Goal: Leave review/rating

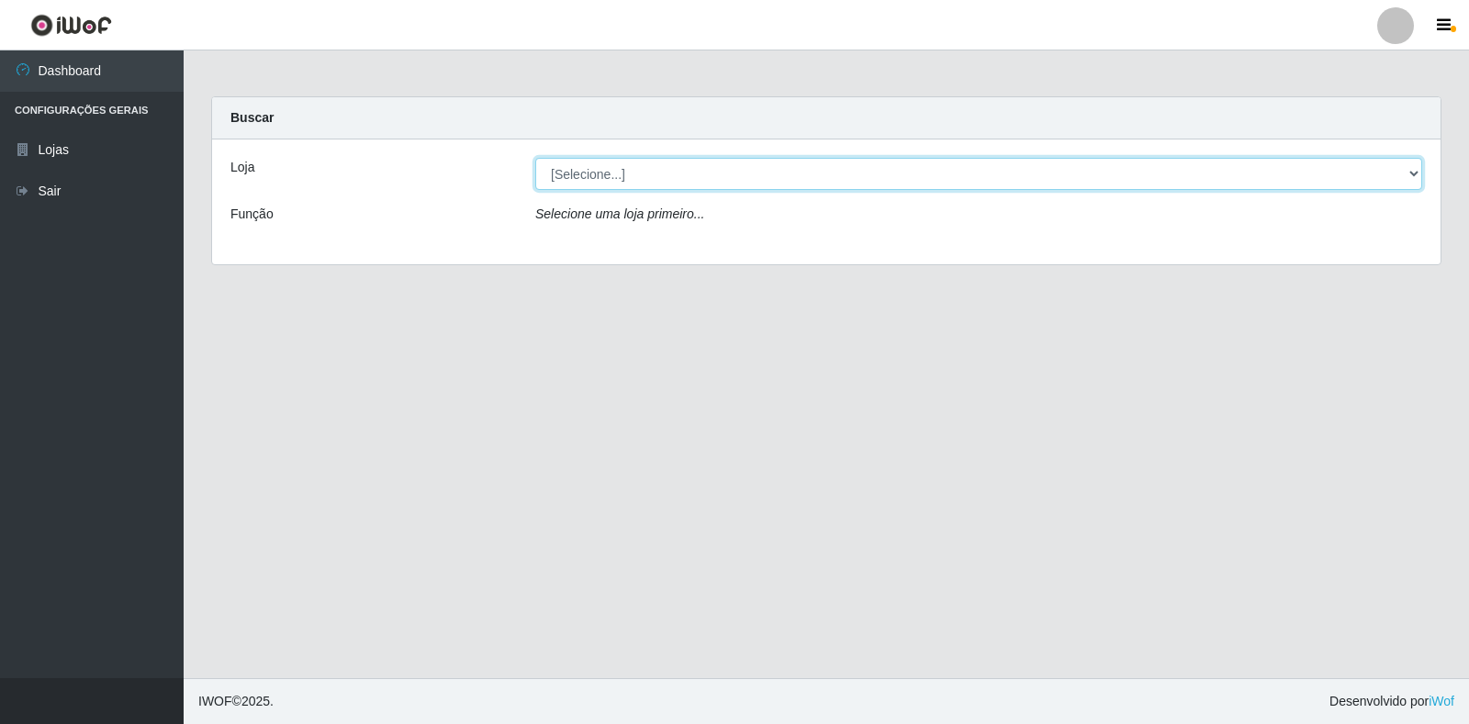
click at [905, 174] on select "[Selecione...] Atacado Vem - Loja 30 Laranjeiras Velha" at bounding box center [978, 174] width 887 height 32
select select "495"
click at [535, 158] on select "[Selecione...] Atacado Vem - Loja 30 Laranjeiras Velha" at bounding box center [978, 174] width 887 height 32
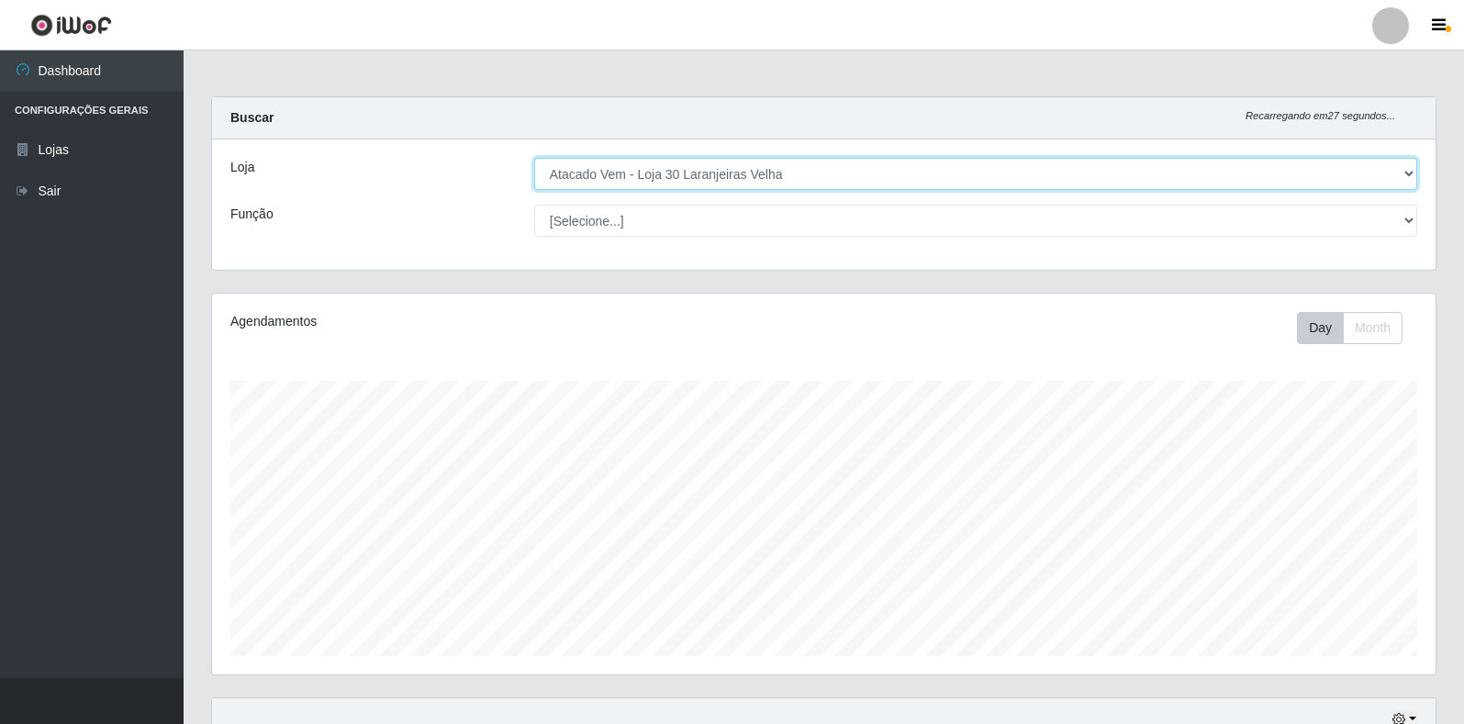
scroll to position [413, 0]
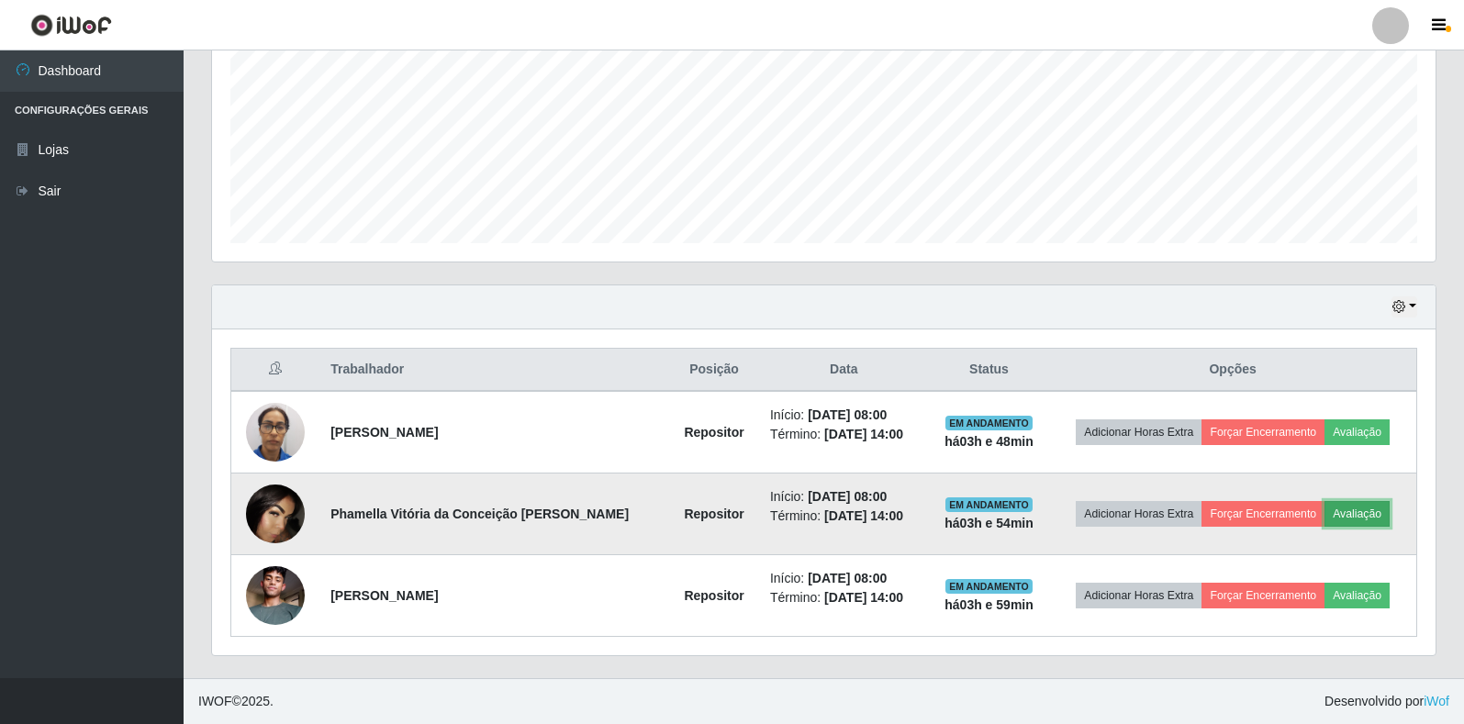
click at [1333, 504] on button "Avaliação" at bounding box center [1357, 514] width 65 height 26
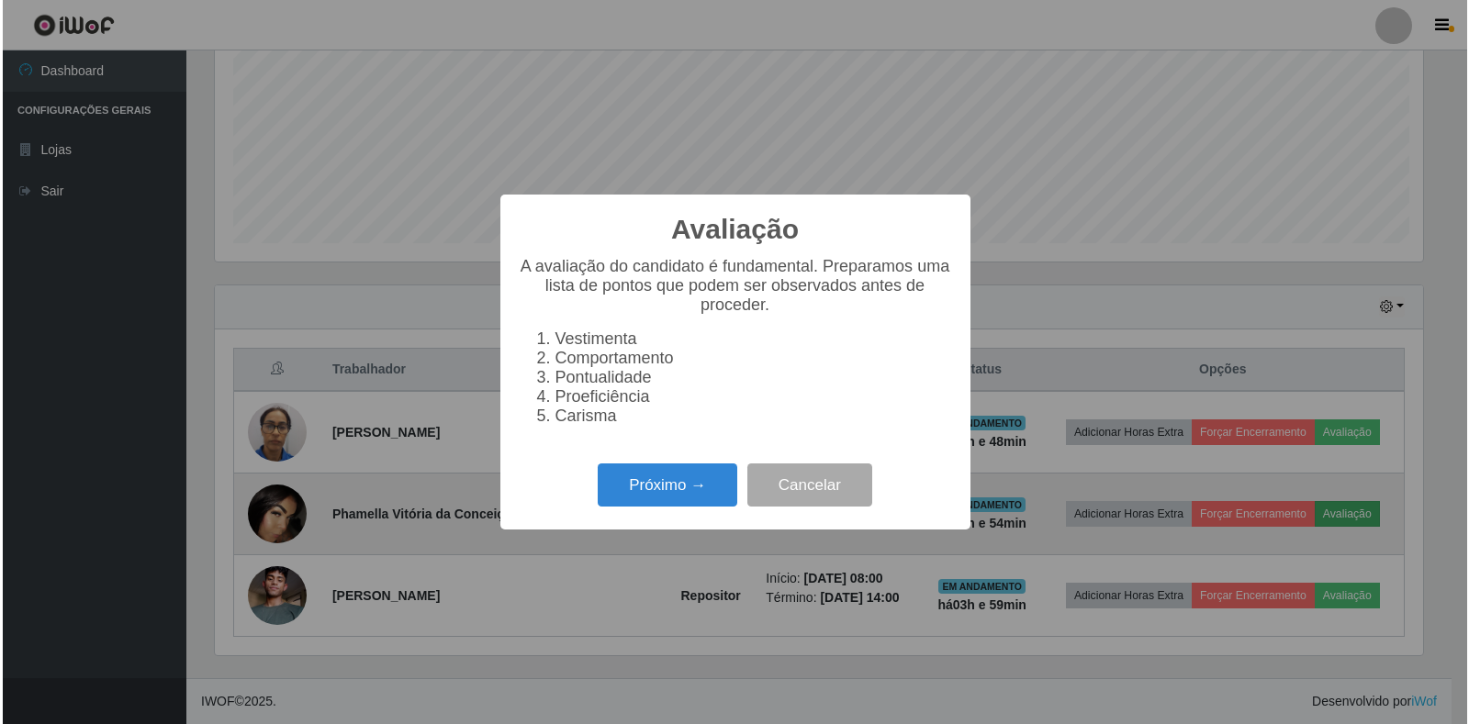
scroll to position [381, 1213]
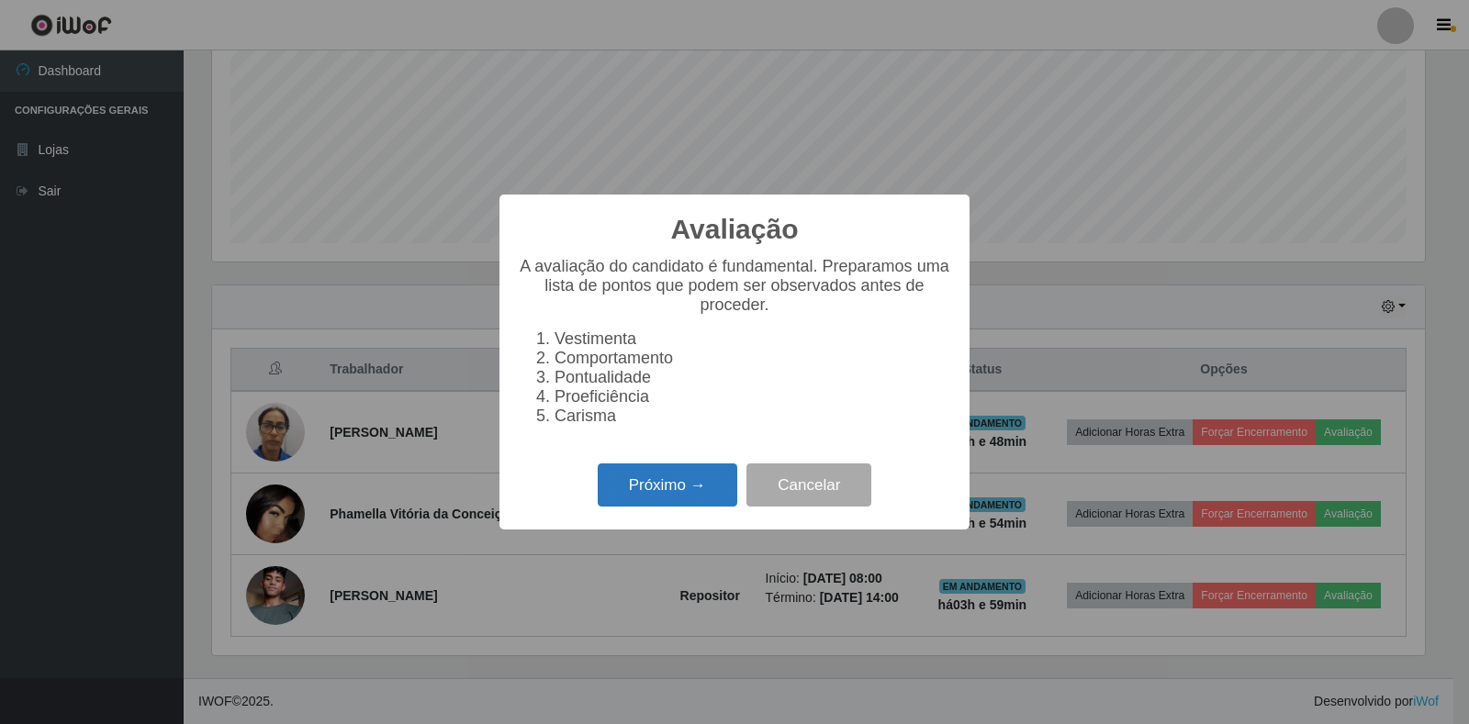
click at [627, 506] on button "Próximo →" at bounding box center [668, 485] width 140 height 43
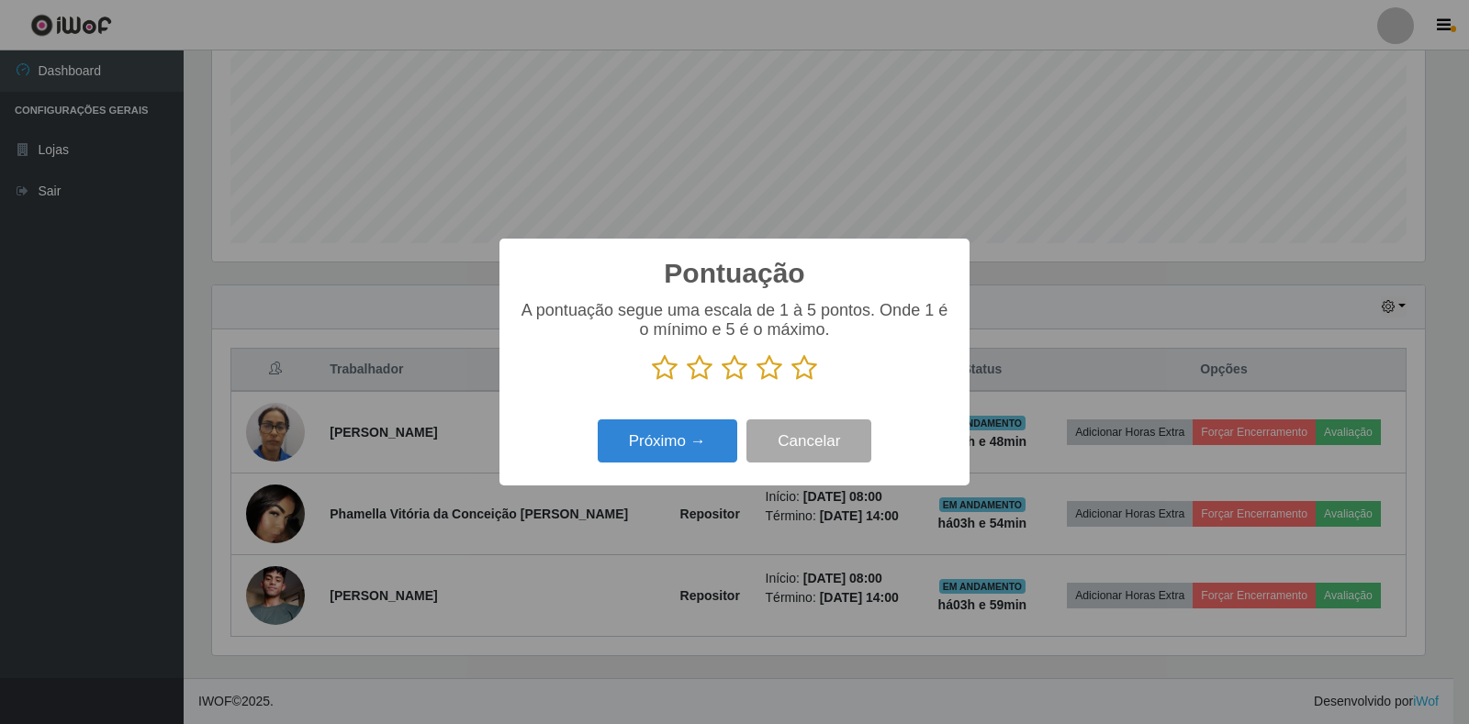
click at [735, 362] on icon at bounding box center [735, 368] width 26 height 28
click at [722, 382] on input "radio" at bounding box center [722, 382] width 0 height 0
click at [678, 441] on button "Próximo →" at bounding box center [668, 441] width 140 height 43
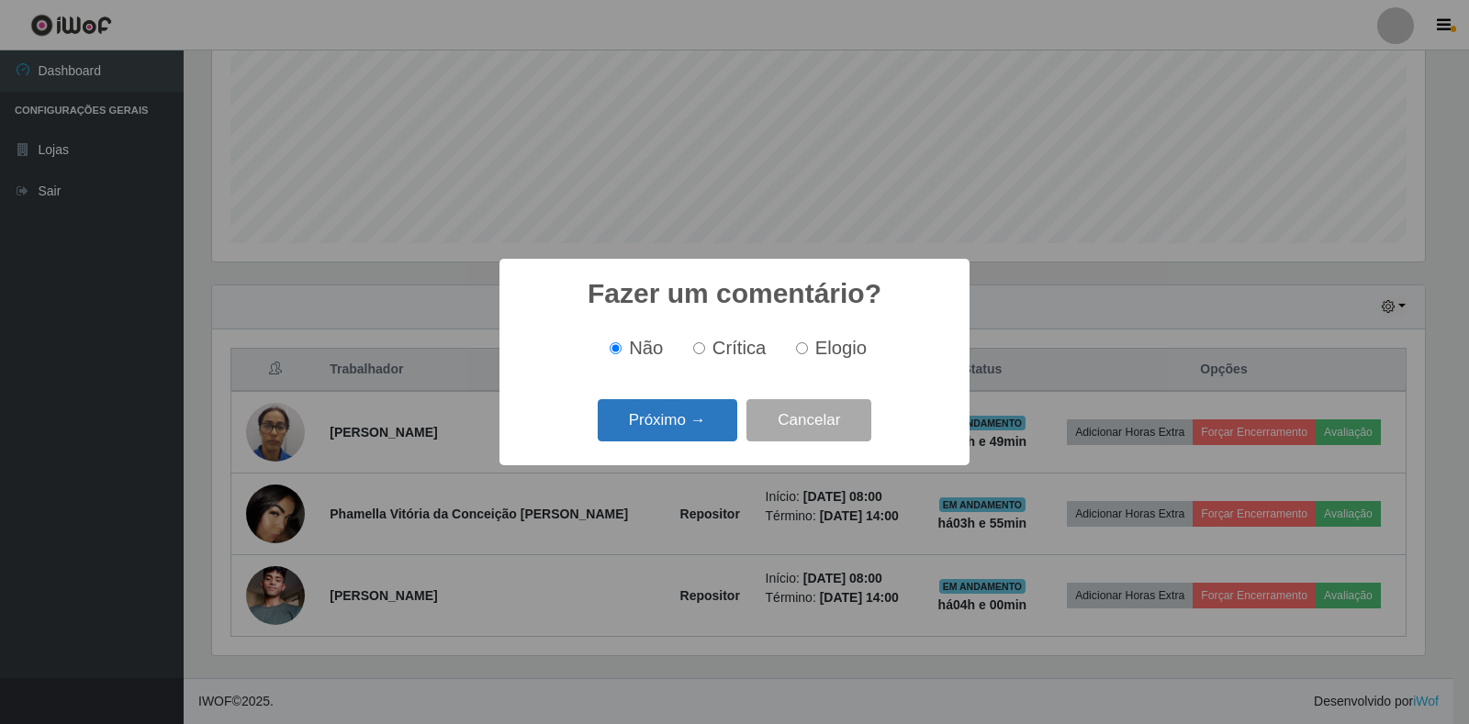
click at [684, 429] on button "Próximo →" at bounding box center [668, 420] width 140 height 43
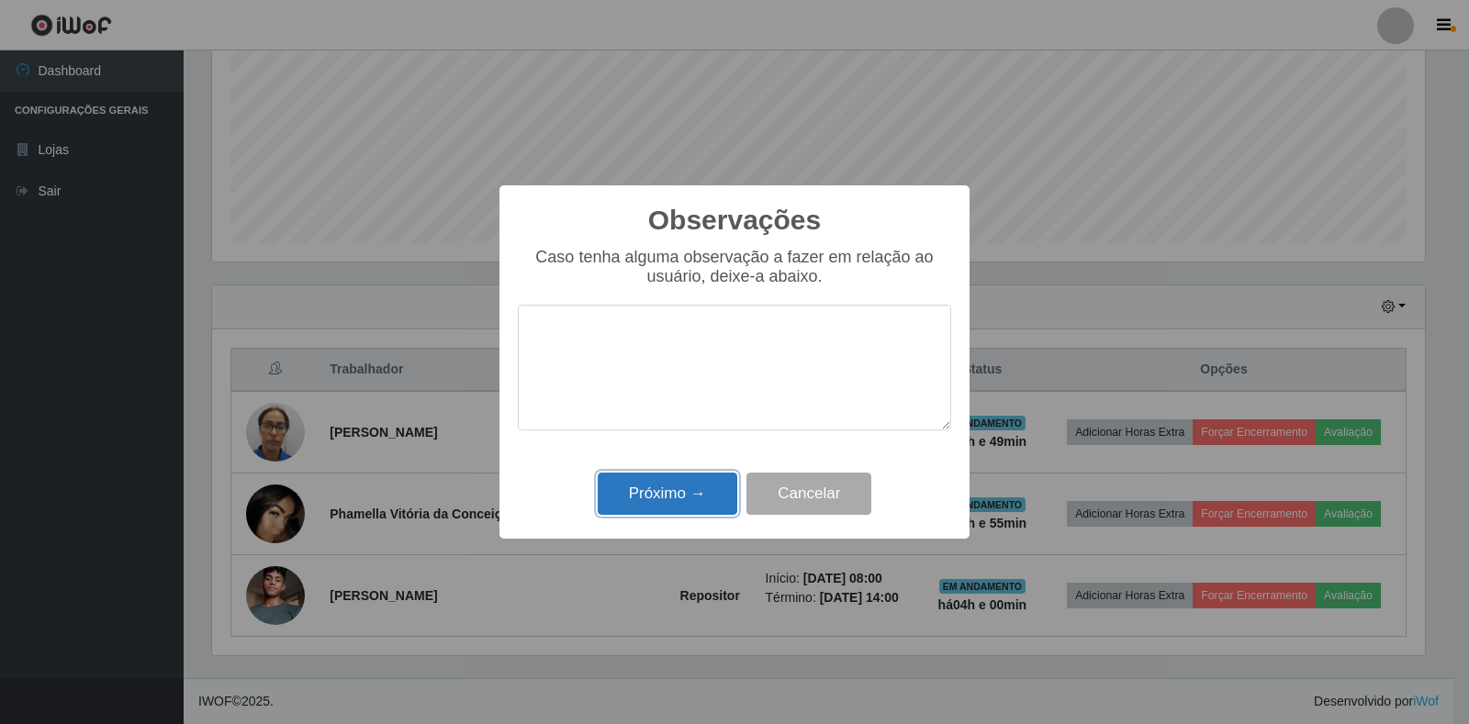
click at [656, 489] on button "Próximo →" at bounding box center [668, 494] width 140 height 43
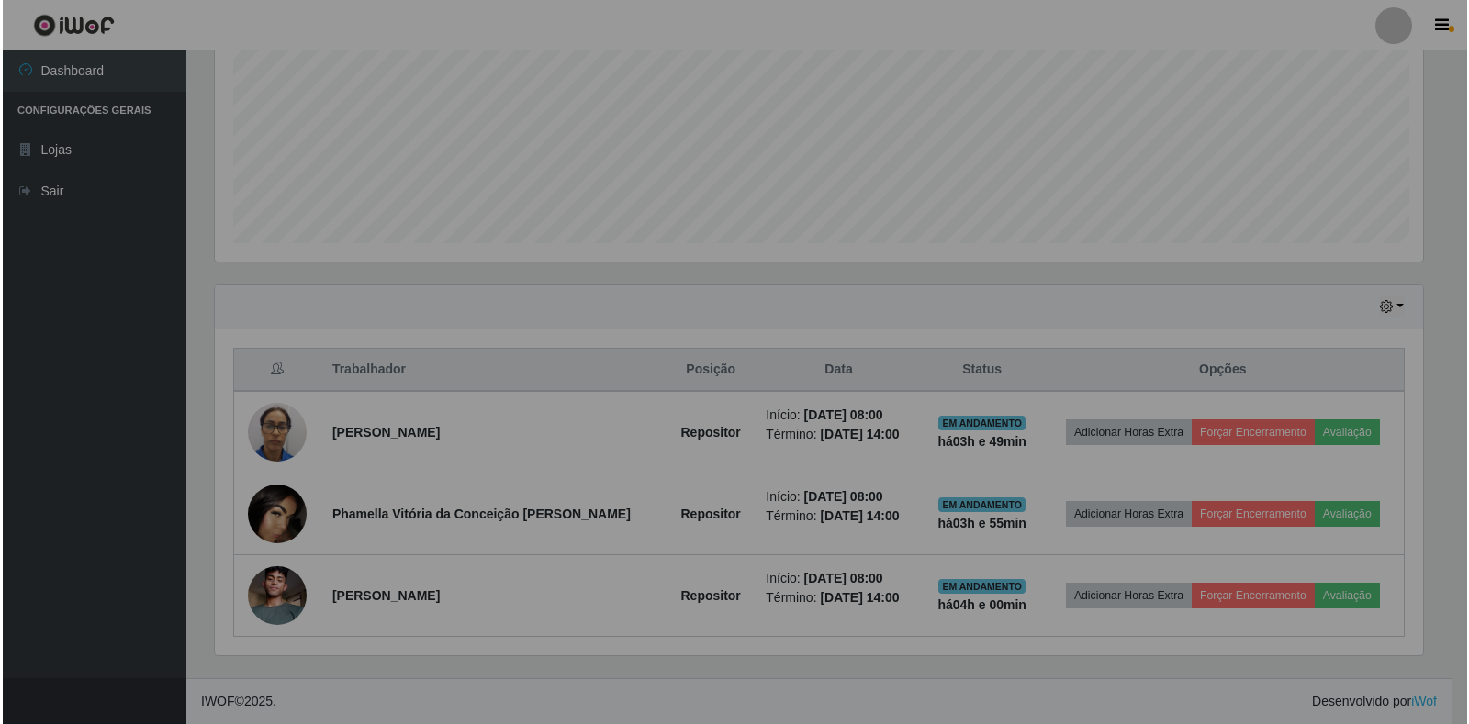
scroll to position [381, 1224]
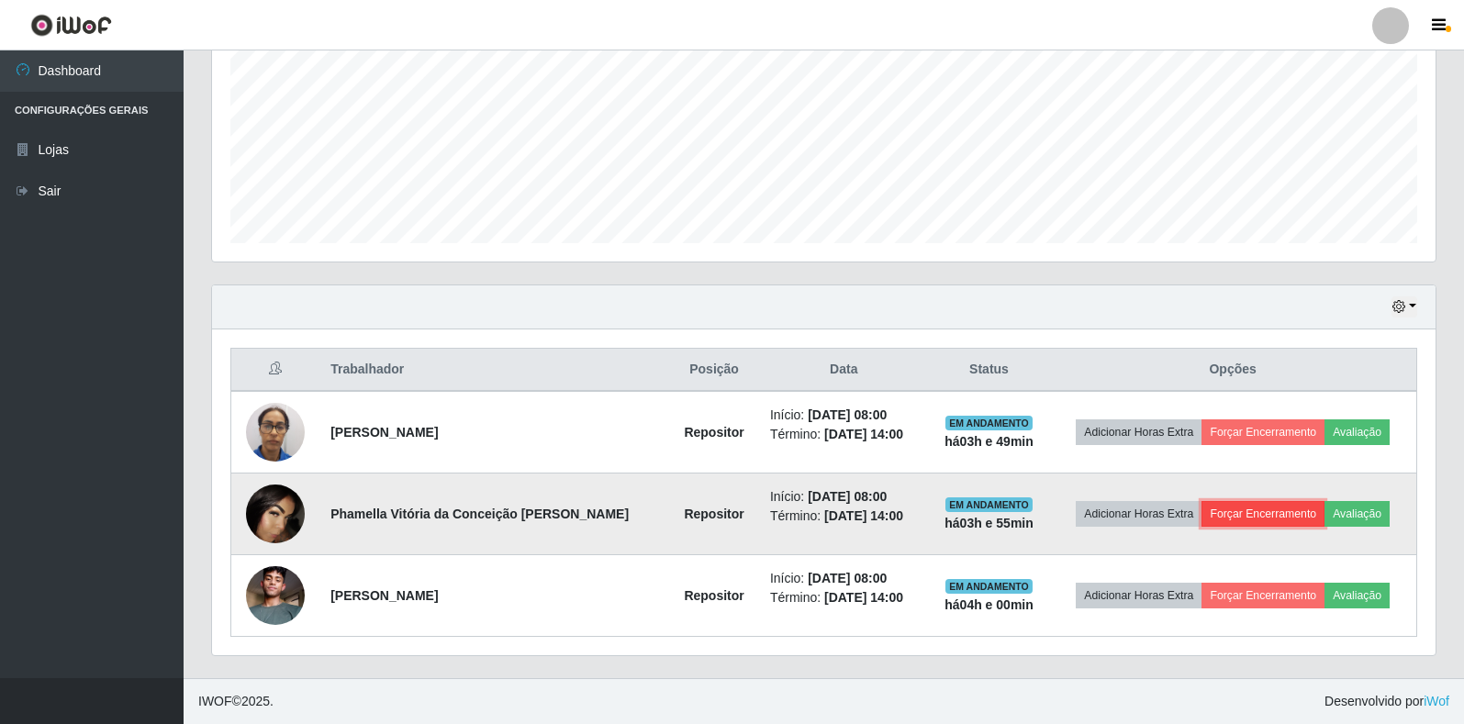
click at [1262, 514] on button "Forçar Encerramento" at bounding box center [1263, 514] width 123 height 26
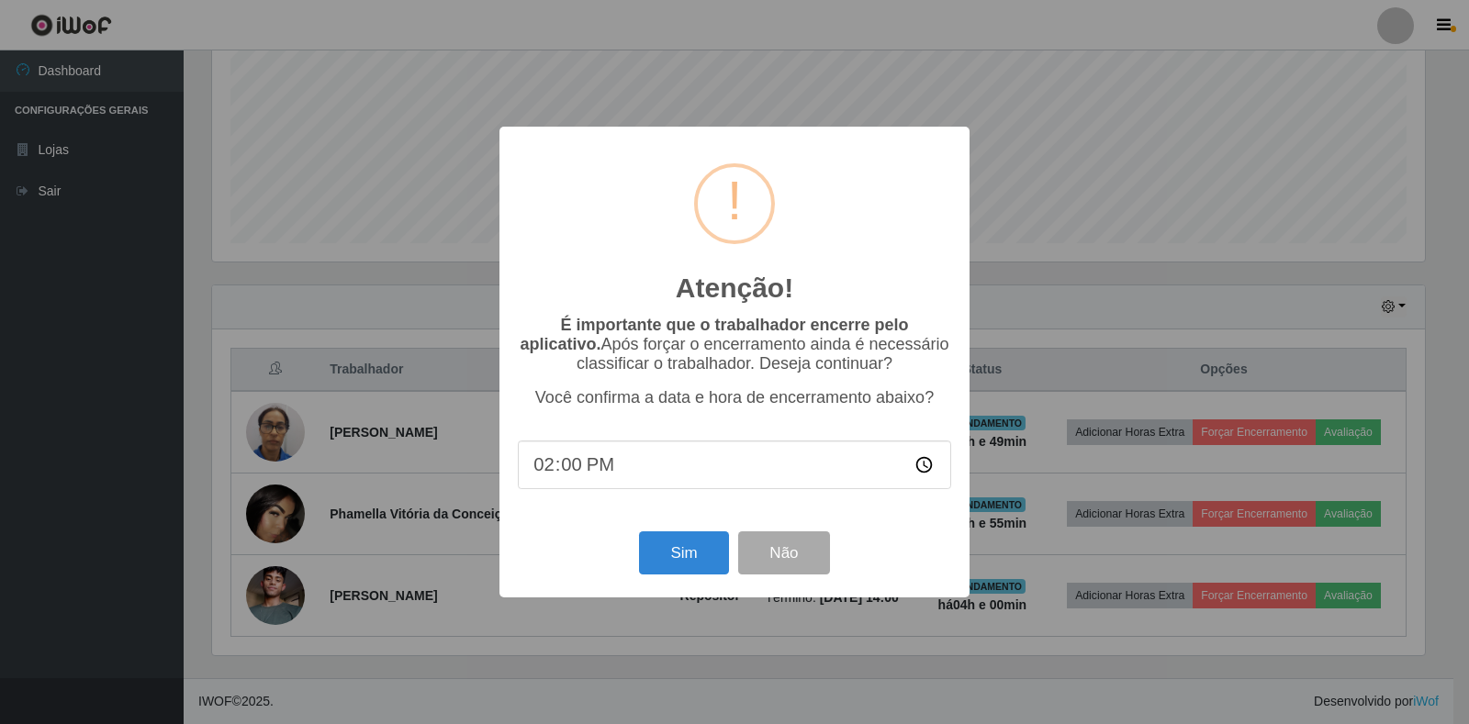
drag, startPoint x: 586, startPoint y: 467, endPoint x: 516, endPoint y: 471, distance: 69.9
click at [516, 471] on div "Atenção! × É importante que o trabalhador encerre pelo aplicativo. Após forçar …" at bounding box center [734, 362] width 470 height 471
type input "11:52"
click at [682, 567] on button "Sim" at bounding box center [683, 553] width 89 height 43
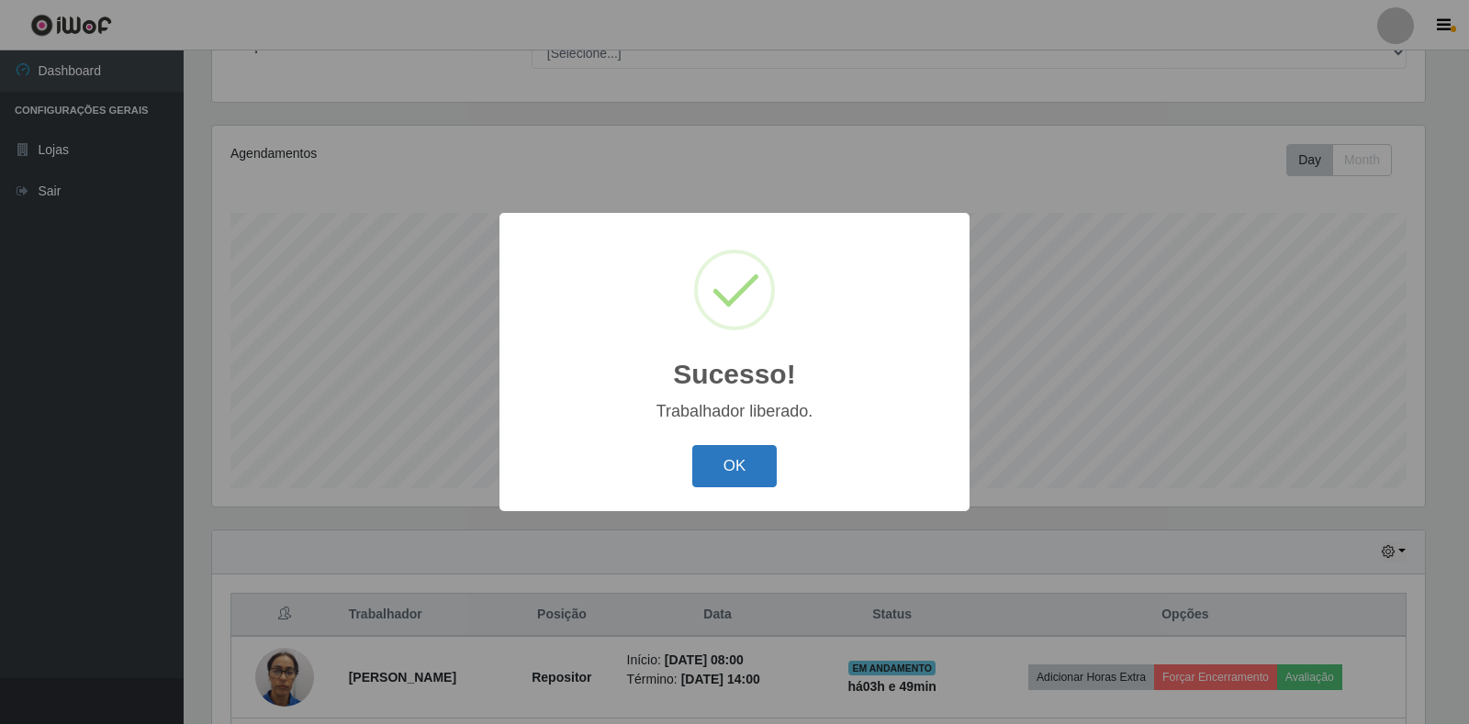
click at [712, 471] on button "OK" at bounding box center [734, 466] width 85 height 43
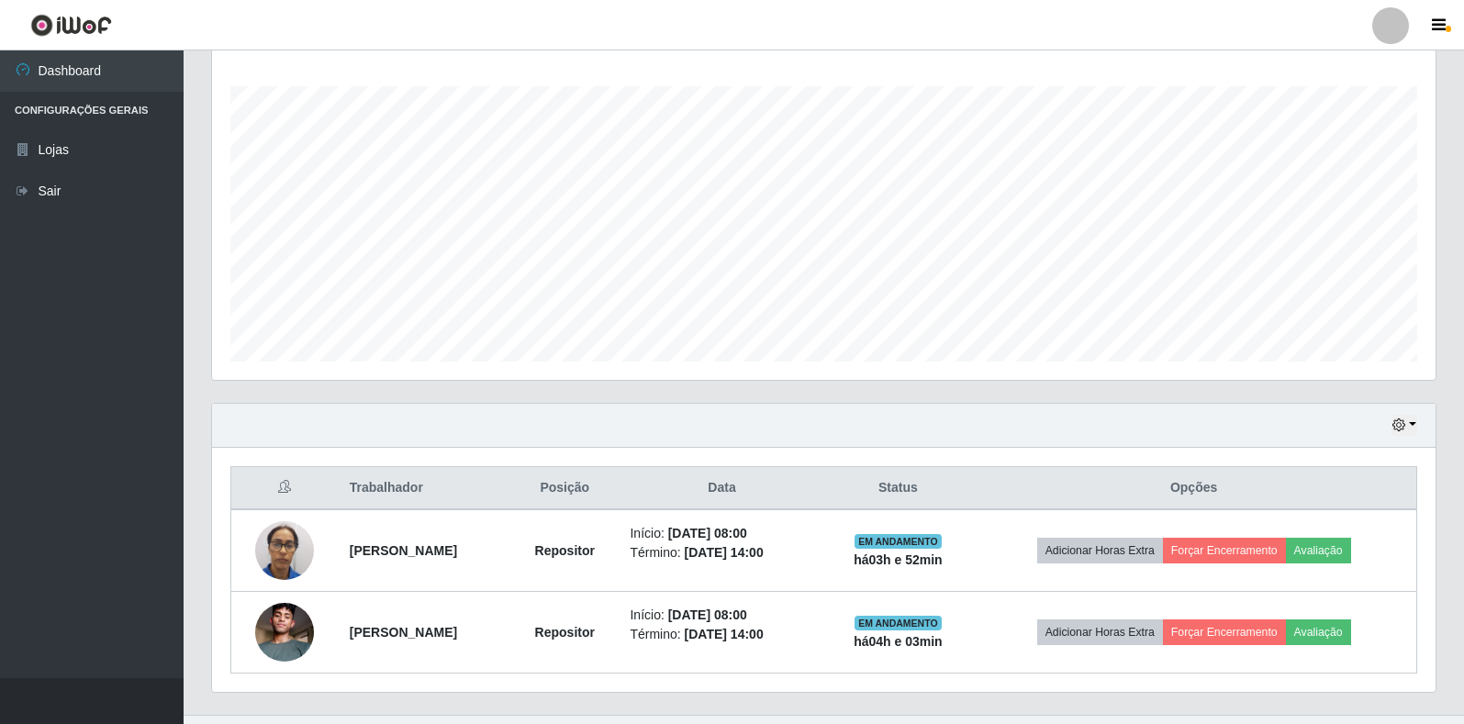
scroll to position [381, 1224]
